Goal: Task Accomplishment & Management: Manage account settings

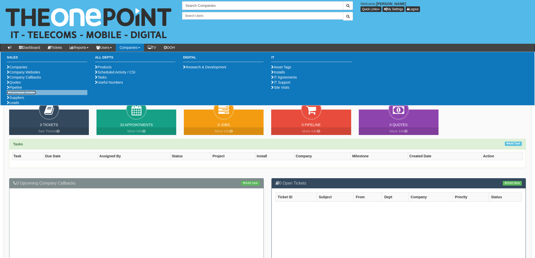
click at [25, 94] on link "Purchase Orders" at bounding box center [21, 92] width 29 height 4
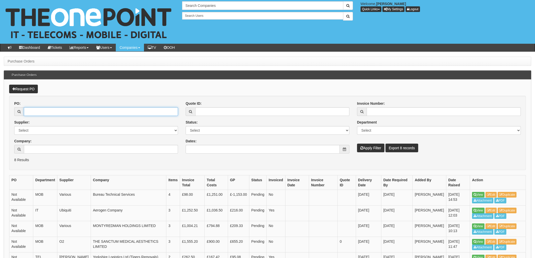
click at [70, 113] on input "PO:" at bounding box center [101, 111] width 154 height 9
type input "19234"
click at [357, 144] on button "Apply Filter" at bounding box center [370, 148] width 27 height 9
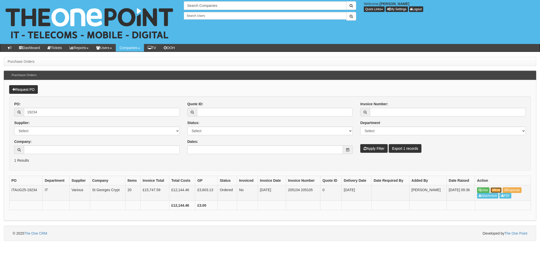
click at [497, 188] on link "Edit" at bounding box center [496, 190] width 11 height 6
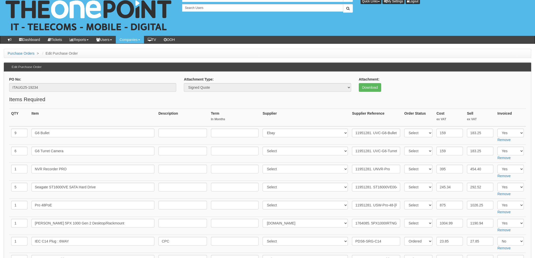
scroll to position [34, 0]
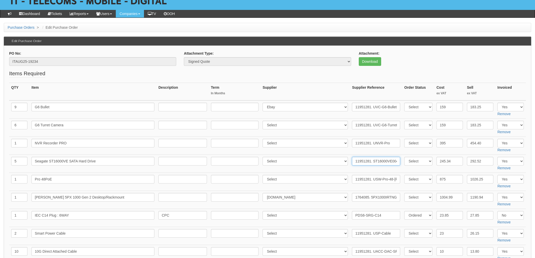
drag, startPoint x: 369, startPoint y: 160, endPoint x: 336, endPoint y: 160, distance: 32.5
click at [336, 160] on tr "5 Seagate ST16000VE SATA Hard Drive Select 123 REG.co.uk 1Password 3 4Gon AA Jo…" at bounding box center [267, 164] width 517 height 18
click at [363, 161] on input "11951281. ST16000VE004" at bounding box center [376, 161] width 48 height 9
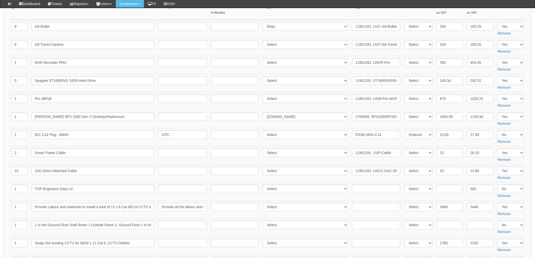
scroll to position [68, 0]
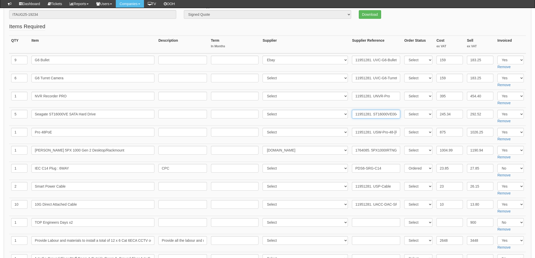
drag, startPoint x: 368, startPoint y: 114, endPoint x: 344, endPoint y: 113, distance: 23.6
click at [344, 113] on tr "5 Seagate ST16000VE SATA Hard Drive Select 123 REG.co.uk 1Password 3 4Gon AA Jo…" at bounding box center [267, 117] width 517 height 18
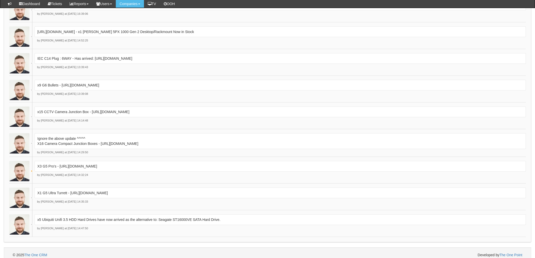
scroll to position [872, 0]
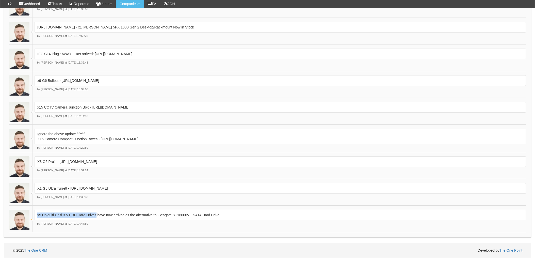
drag, startPoint x: 96, startPoint y: 214, endPoint x: 36, endPoint y: 214, distance: 60.0
click at [36, 214] on div "x5 Ubiquiti Unifi 3.5 HDD Hard Drives have now arrived as the alternative to: S…" at bounding box center [281, 215] width 492 height 11
drag, startPoint x: 36, startPoint y: 214, endPoint x: 43, endPoint y: 214, distance: 7.1
drag, startPoint x: 164, startPoint y: 215, endPoint x: 160, endPoint y: 215, distance: 3.8
click at [164, 214] on p "x5 Ubiquiti Unifi 3.5 HDD Hard Drives have now arrived as the alternative to: S…" at bounding box center [280, 214] width 486 height 5
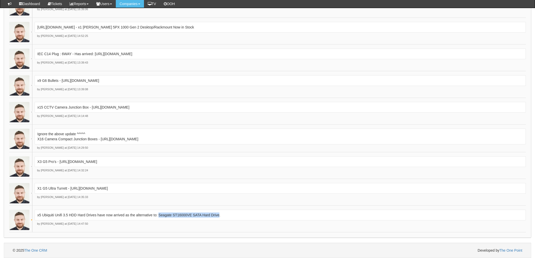
drag, startPoint x: 159, startPoint y: 215, endPoint x: 219, endPoint y: 214, distance: 60.5
click at [219, 214] on p "x5 Ubiquiti Unifi 3.5 HDD Hard Drives have now arrived as the alternative to: S…" at bounding box center [280, 214] width 486 height 5
drag, startPoint x: 219, startPoint y: 214, endPoint x: 216, endPoint y: 214, distance: 3.3
copy p "Seagate ST16000VE SATA Hard Drive"
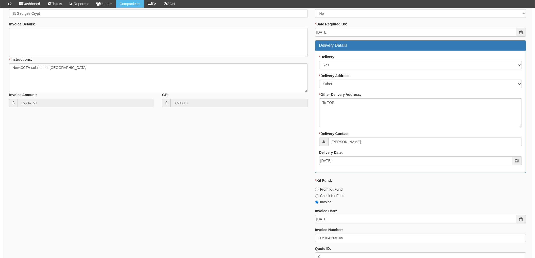
scroll to position [465, 0]
